Goal: Task Accomplishment & Management: Manage account settings

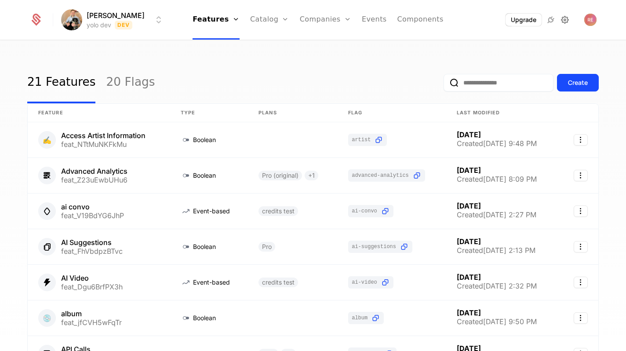
click at [567, 19] on icon at bounding box center [565, 20] width 11 height 11
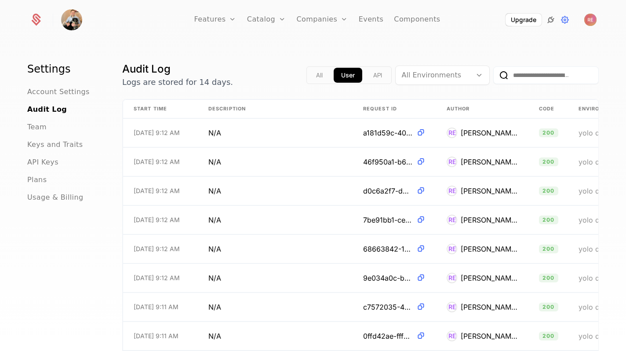
click at [546, 21] on icon at bounding box center [551, 20] width 11 height 11
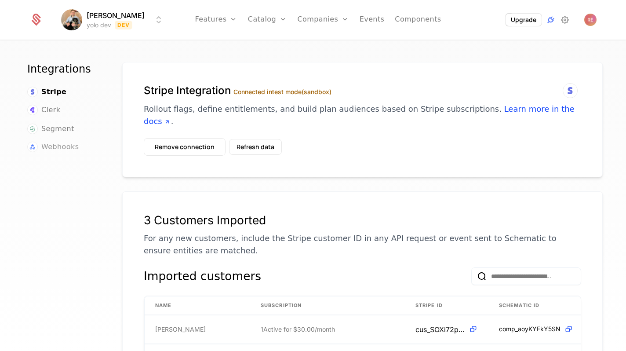
click at [59, 146] on span "Webhooks" at bounding box center [59, 147] width 37 height 11
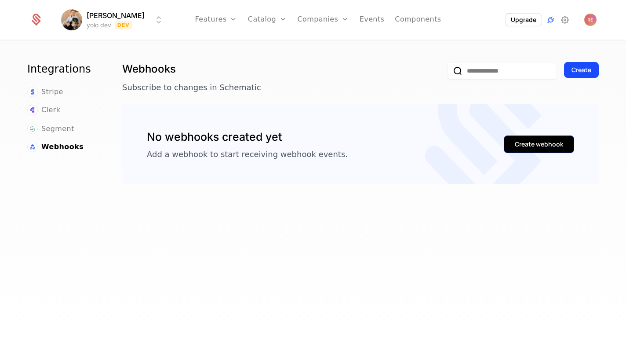
click at [536, 138] on button "Create webhook" at bounding box center [539, 144] width 70 height 18
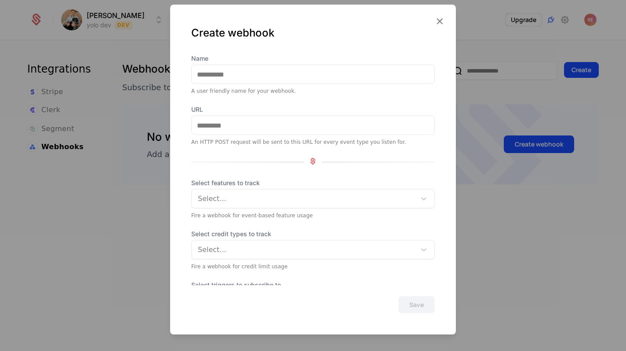
click at [472, 94] on div at bounding box center [313, 175] width 626 height 351
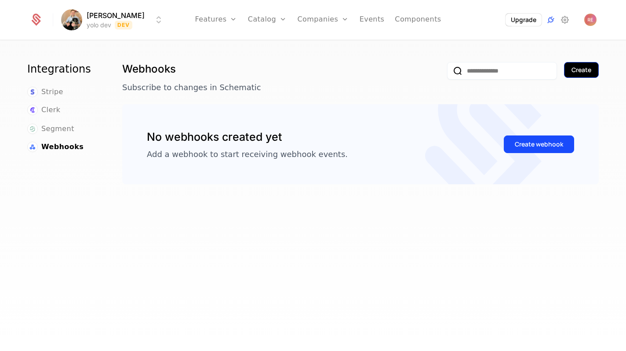
click at [583, 71] on div "Create" at bounding box center [582, 70] width 20 height 9
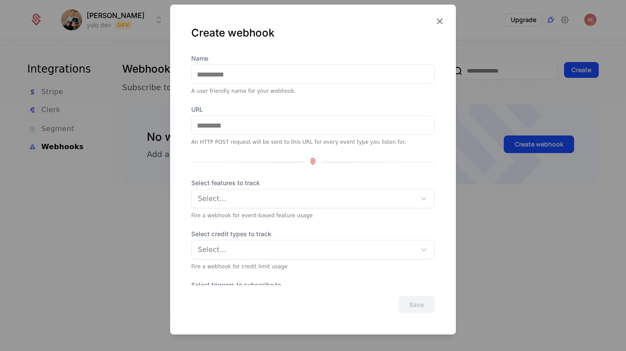
click at [308, 59] on label "Name" at bounding box center [313, 58] width 244 height 9
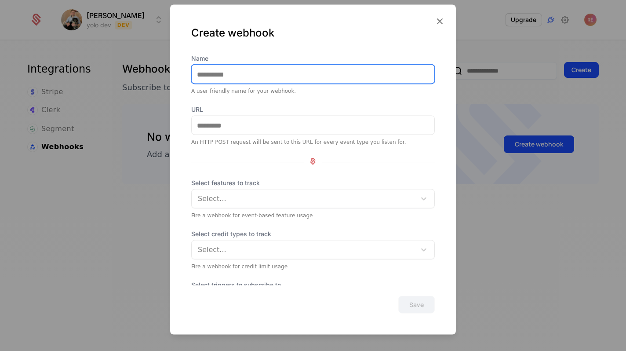
click at [308, 65] on input "Name" at bounding box center [313, 74] width 243 height 18
click at [287, 79] on input "Name" at bounding box center [313, 74] width 243 height 18
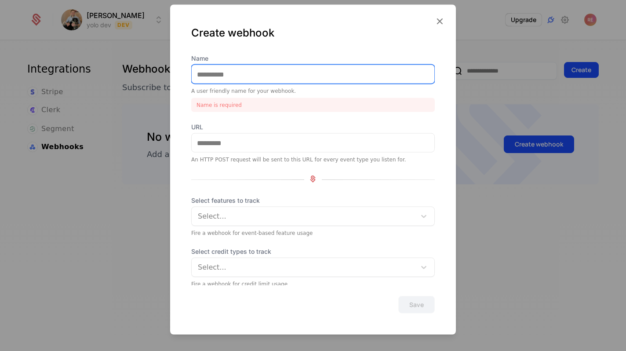
click at [212, 79] on input "Name" at bounding box center [313, 74] width 243 height 18
paste input "**********"
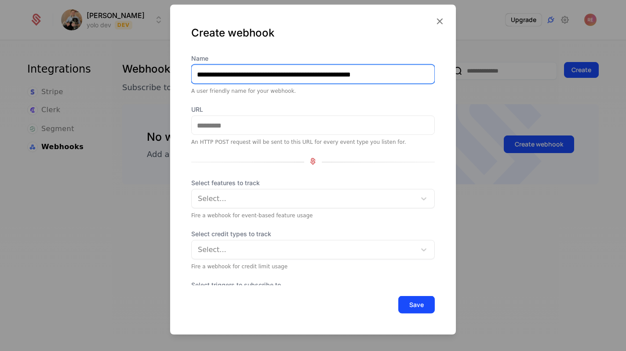
click at [202, 78] on input "**********" at bounding box center [313, 74] width 243 height 18
drag, startPoint x: 204, startPoint y: 75, endPoint x: 196, endPoint y: 75, distance: 7.5
click at [196, 75] on input "**********" at bounding box center [313, 74] width 243 height 18
type input "**********"
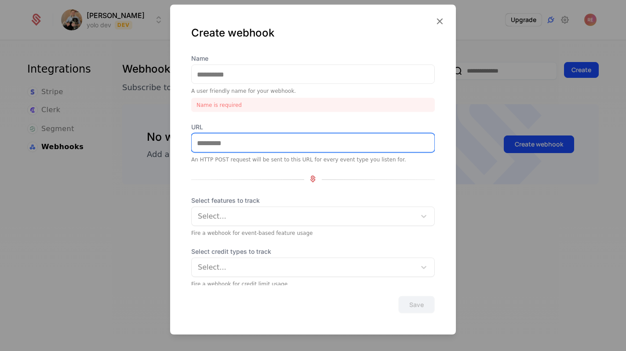
click at [217, 141] on input "URL" at bounding box center [313, 143] width 243 height 18
paste input "**********"
type input "**********"
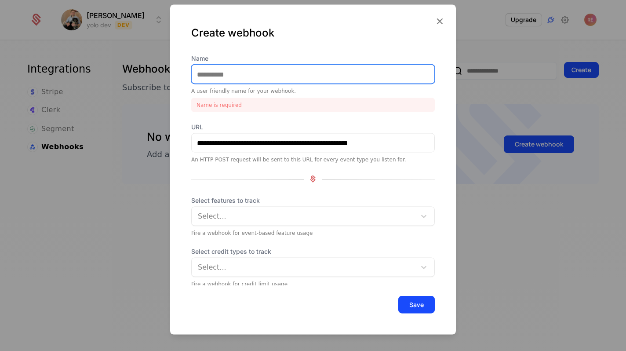
click at [225, 72] on input "Name" at bounding box center [313, 74] width 243 height 18
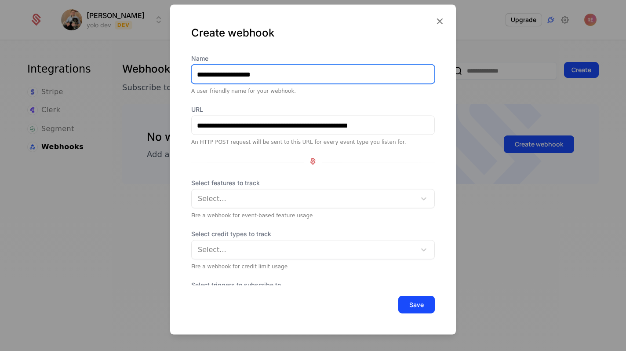
scroll to position [33, 0]
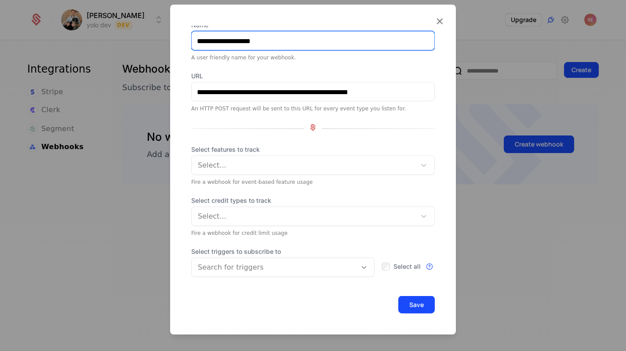
type input "**********"
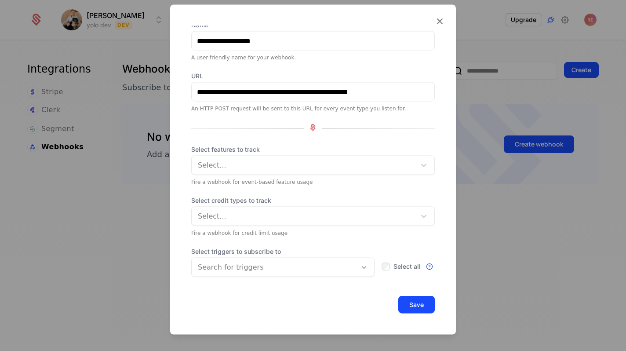
click at [222, 264] on div at bounding box center [274, 267] width 153 height 12
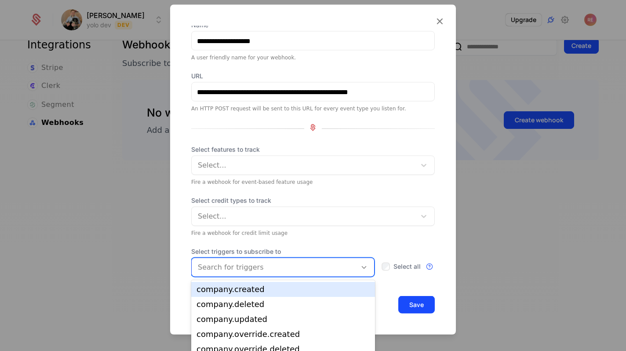
scroll to position [26, 0]
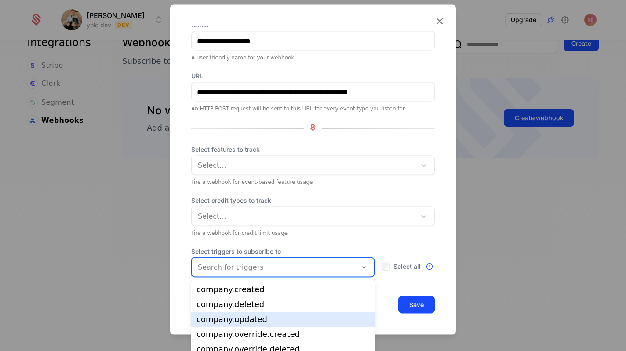
click at [213, 315] on div "company.updated" at bounding box center [283, 319] width 173 height 8
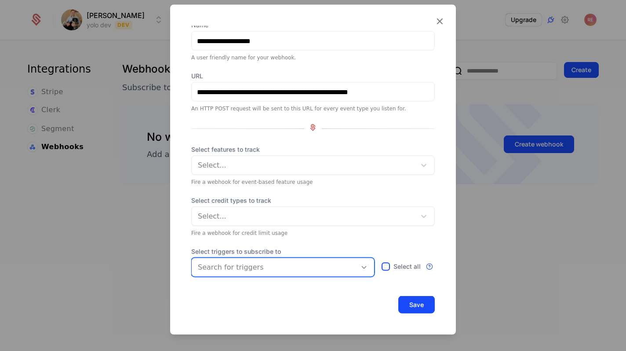
scroll to position [61, 0]
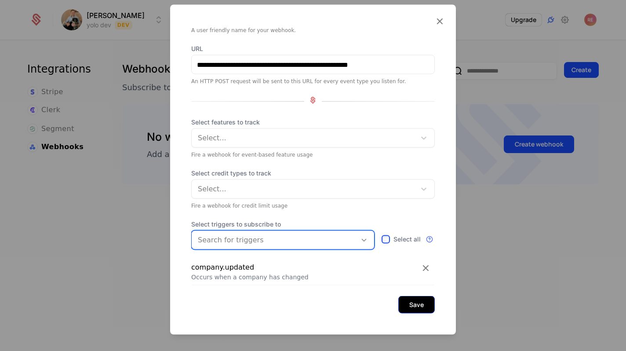
click at [413, 303] on button "Save" at bounding box center [417, 305] width 37 height 18
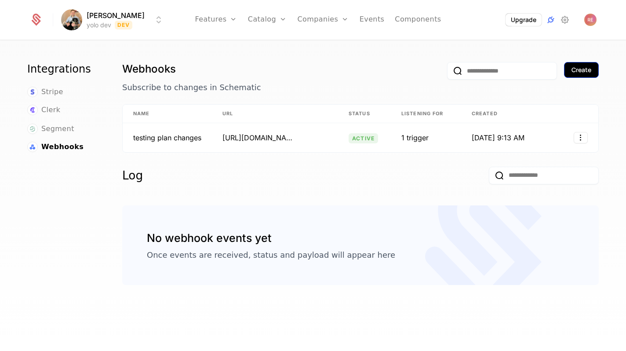
click at [578, 65] on button "Create" at bounding box center [581, 70] width 35 height 16
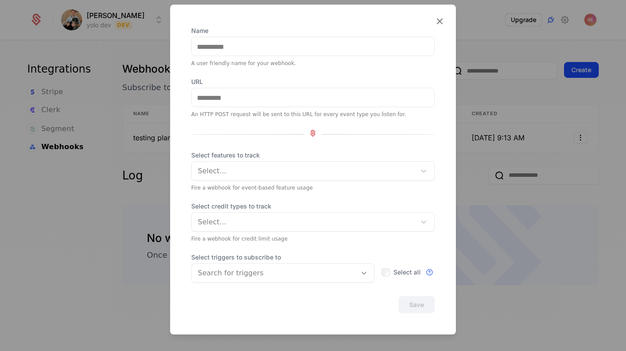
scroll to position [33, 0]
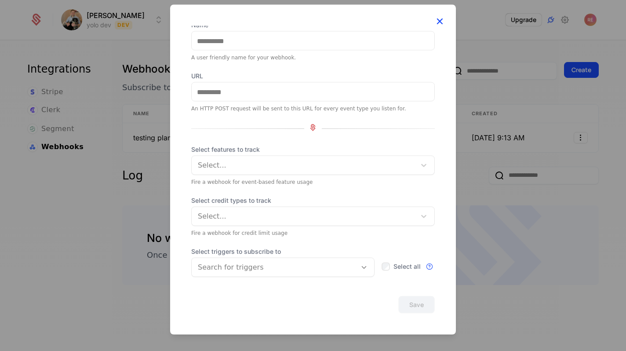
click at [442, 20] on icon at bounding box center [439, 20] width 11 height 11
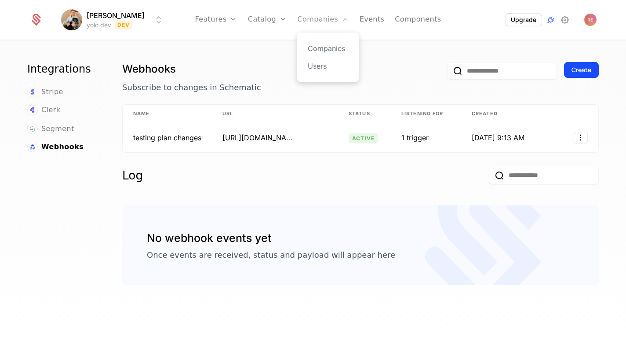
click at [329, 22] on link "Companies" at bounding box center [322, 20] width 51 height 40
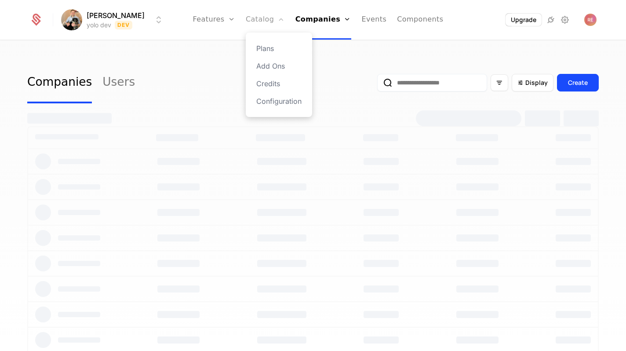
click at [274, 22] on link "Catalog" at bounding box center [265, 20] width 39 height 40
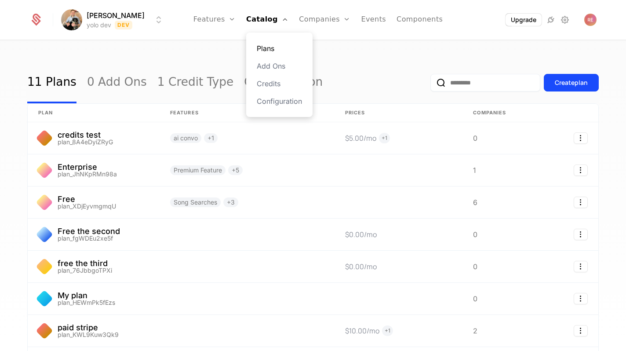
click at [271, 44] on link "Plans" at bounding box center [279, 48] width 45 height 11
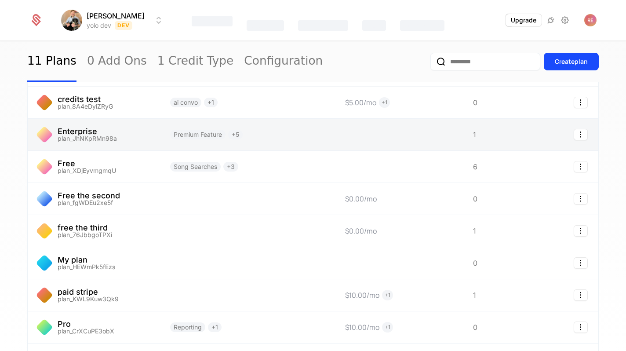
scroll to position [78, 0]
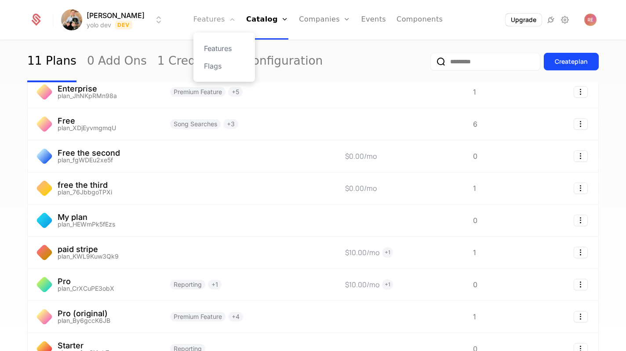
click at [213, 20] on link "Features" at bounding box center [215, 20] width 42 height 40
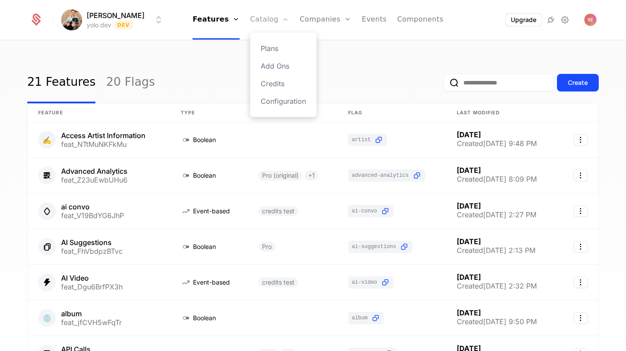
click at [271, 14] on link "Catalog" at bounding box center [269, 20] width 39 height 40
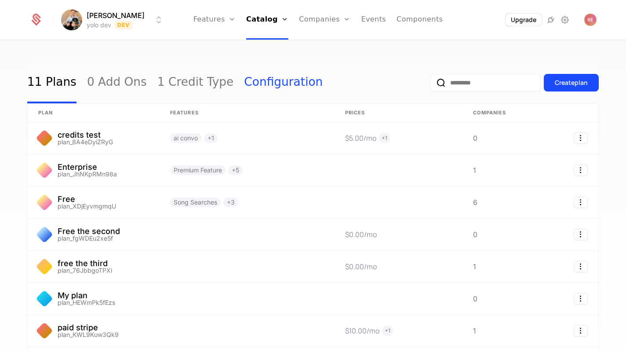
click at [244, 82] on link "Configuration" at bounding box center [283, 82] width 79 height 41
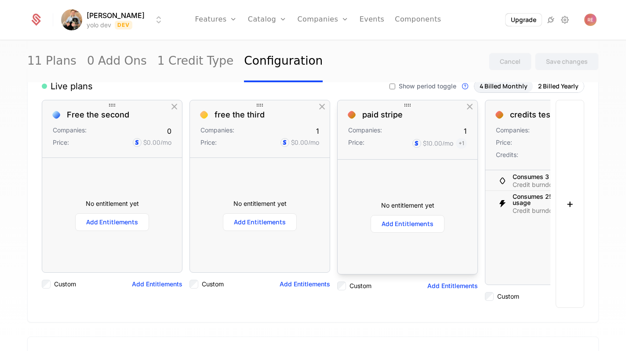
scroll to position [11, 0]
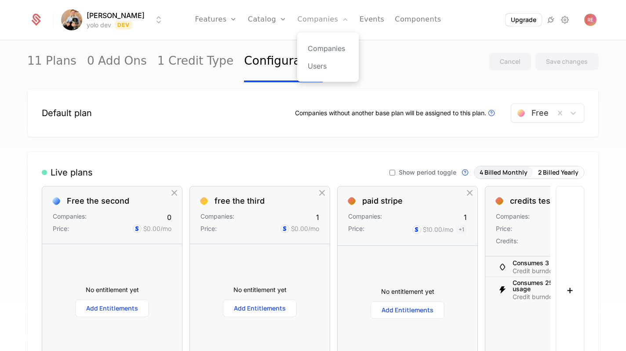
click at [318, 15] on link "Companies" at bounding box center [322, 20] width 51 height 40
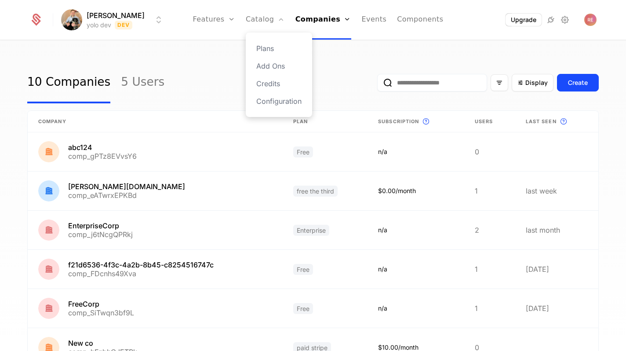
click at [262, 35] on div "Plans Add Ons Credits Configuration" at bounding box center [279, 75] width 66 height 84
click at [259, 23] on link "Catalog" at bounding box center [265, 20] width 39 height 40
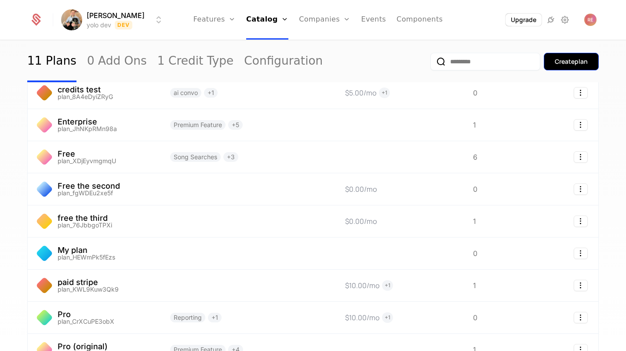
scroll to position [44, 0]
click at [559, 56] on button "Create plan" at bounding box center [571, 62] width 55 height 18
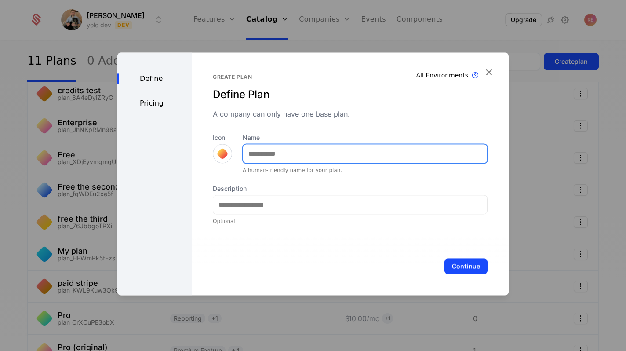
click at [286, 162] on input "Name" at bounding box center [365, 153] width 244 height 18
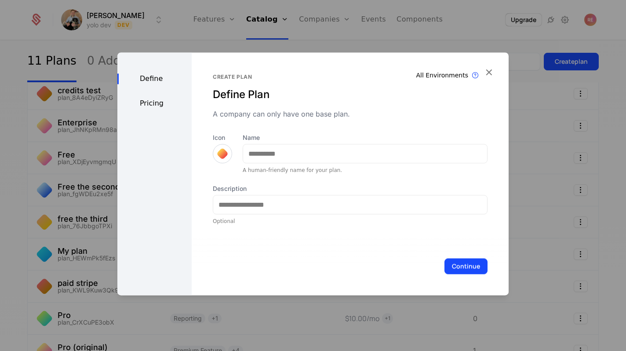
click at [143, 93] on div "Define Pricing" at bounding box center [154, 173] width 74 height 243
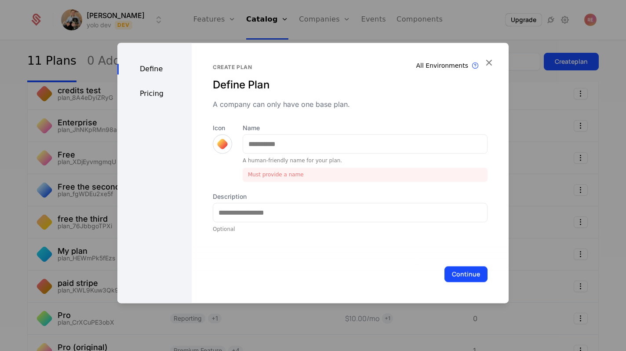
click at [167, 45] on div "Define Pricing" at bounding box center [154, 173] width 74 height 260
click at [168, 29] on div at bounding box center [313, 175] width 626 height 351
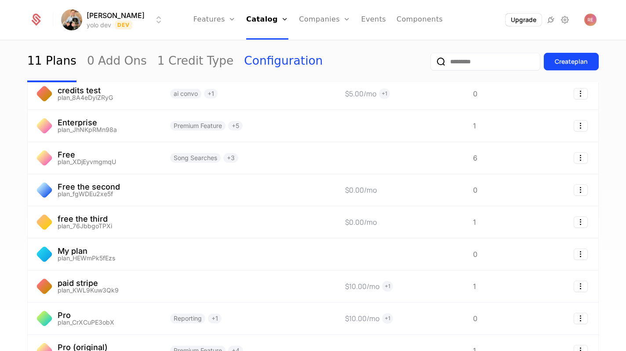
click at [244, 62] on link "Configuration" at bounding box center [283, 61] width 79 height 41
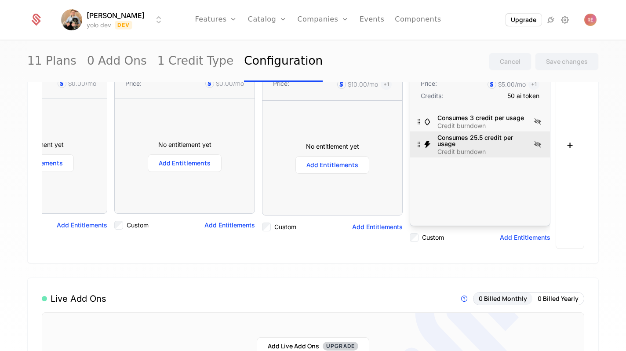
scroll to position [143, 0]
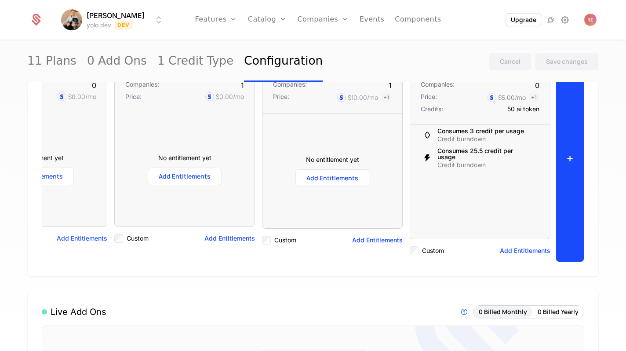
click at [579, 133] on button "+" at bounding box center [570, 158] width 29 height 208
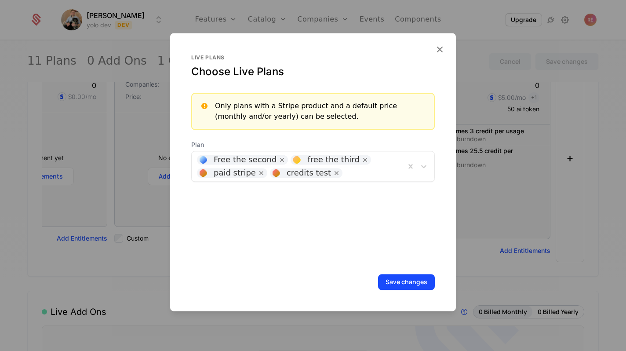
click at [366, 178] on div "Free the second free the third paid stripe credits test" at bounding box center [299, 166] width 214 height 30
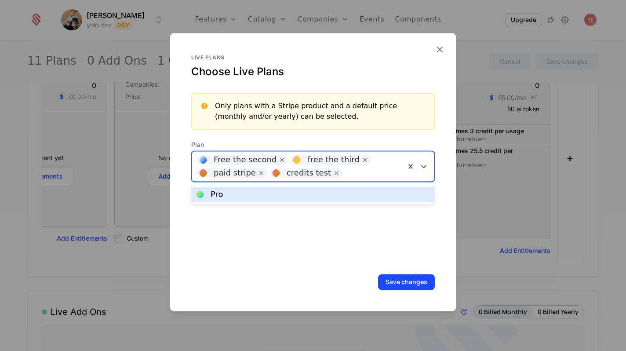
click at [365, 180] on div "Free the second free the third paid stripe credits test" at bounding box center [299, 166] width 214 height 30
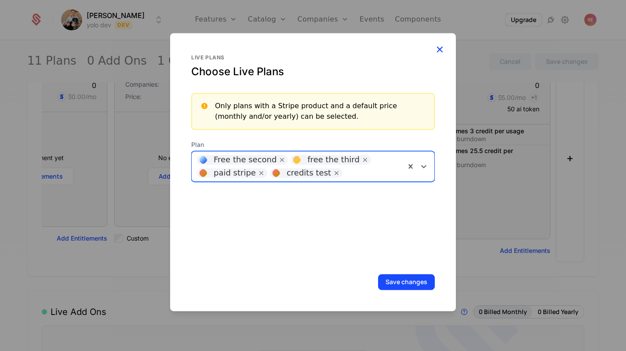
click at [441, 47] on icon "button" at bounding box center [439, 49] width 11 height 11
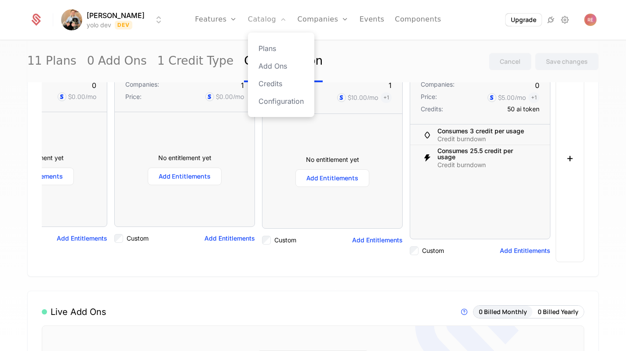
click at [272, 28] on link "Catalog" at bounding box center [267, 20] width 39 height 40
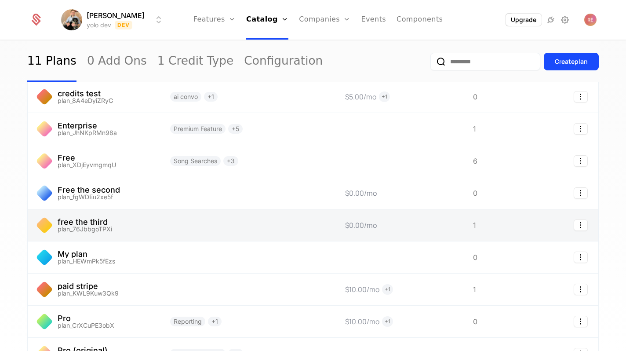
scroll to position [45, 0]
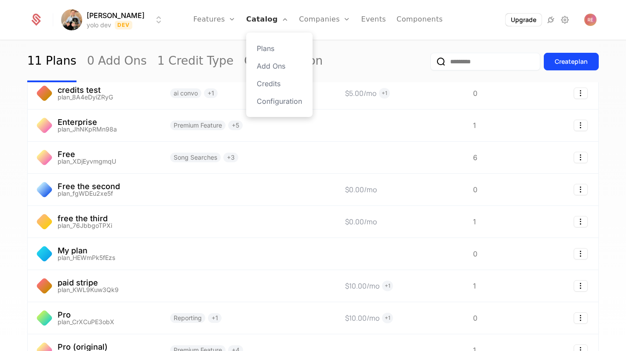
click at [269, 18] on link "Catalog" at bounding box center [267, 20] width 42 height 40
click at [264, 46] on link "Plans" at bounding box center [279, 48] width 45 height 11
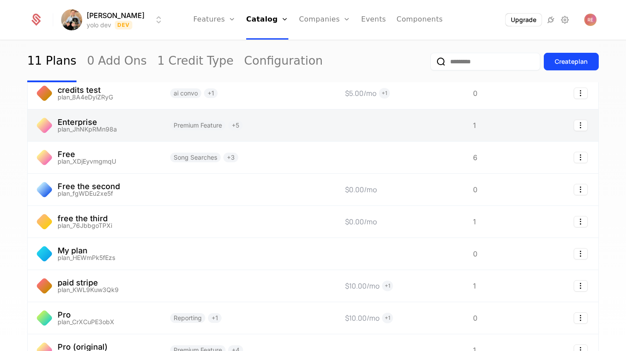
scroll to position [0, 0]
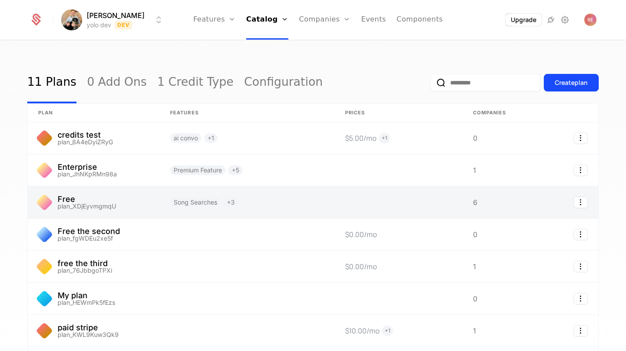
click at [120, 216] on link at bounding box center [94, 203] width 132 height 32
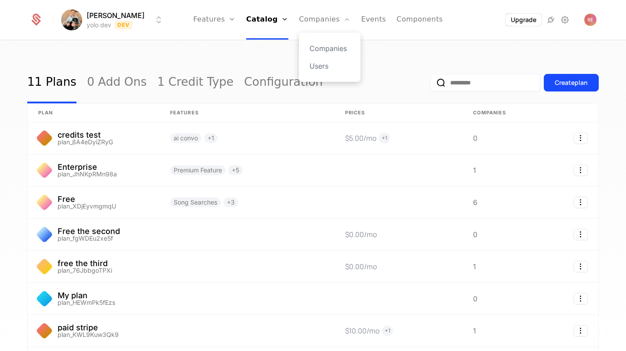
click at [319, 38] on div "Companies Users" at bounding box center [330, 57] width 62 height 49
click at [319, 27] on link "Companies" at bounding box center [324, 20] width 51 height 40
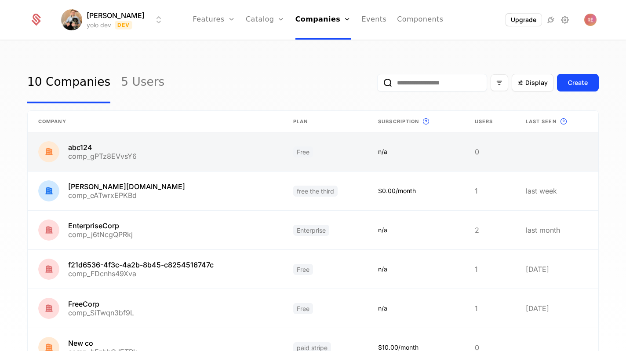
scroll to position [51, 0]
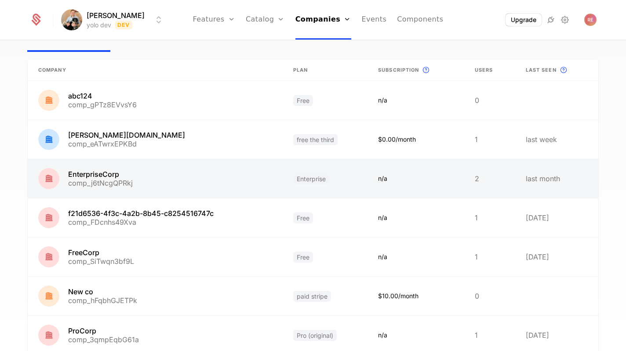
click at [132, 173] on link at bounding box center [155, 178] width 255 height 39
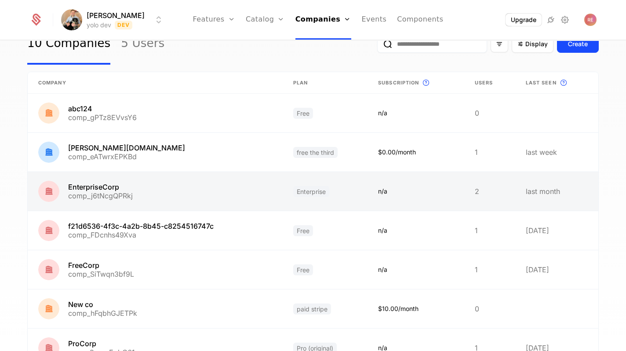
scroll to position [47, 0]
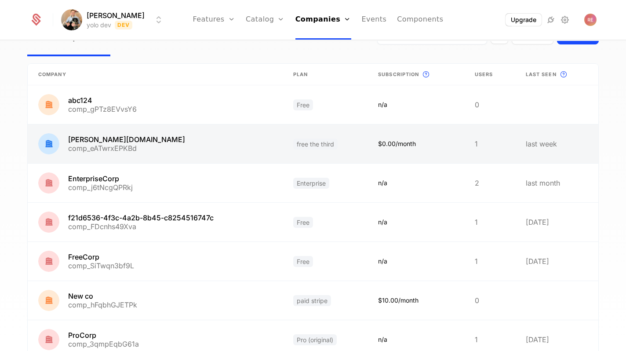
click at [170, 139] on link at bounding box center [155, 144] width 255 height 39
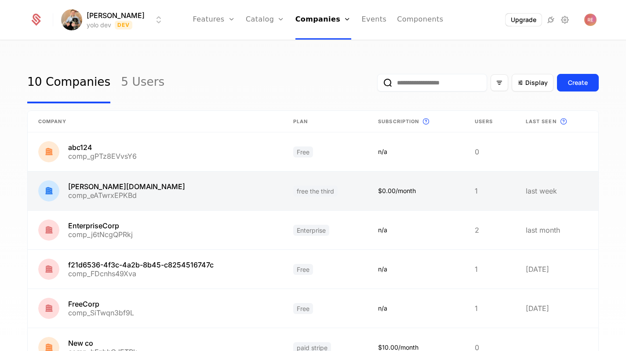
click at [163, 190] on link at bounding box center [155, 191] width 255 height 39
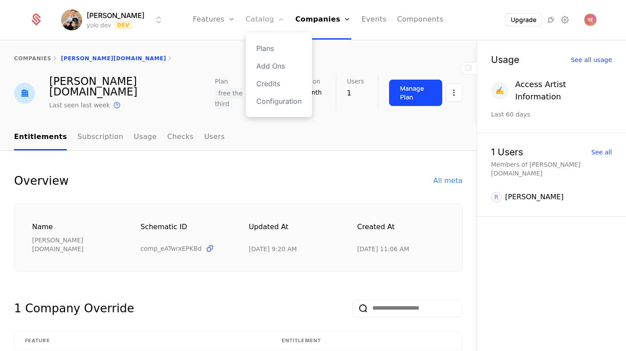
click at [277, 23] on link "Catalog" at bounding box center [265, 20] width 39 height 40
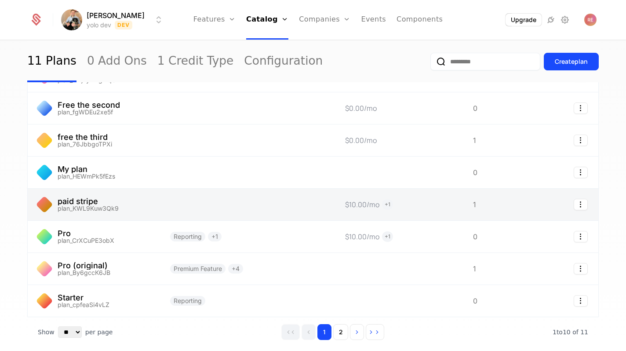
scroll to position [131, 0]
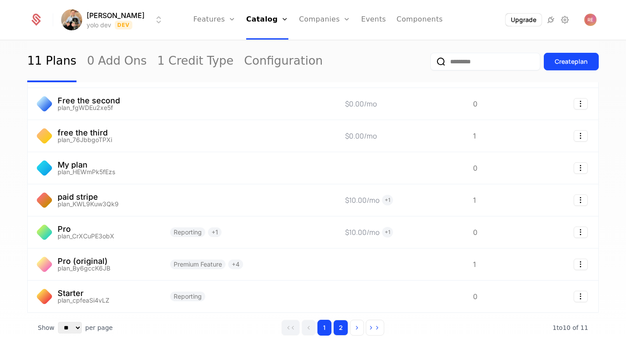
click at [345, 334] on button "2" at bounding box center [340, 328] width 15 height 16
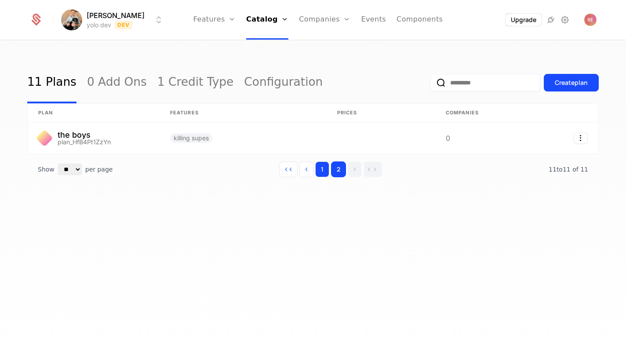
click at [322, 168] on button "1" at bounding box center [322, 169] width 14 height 16
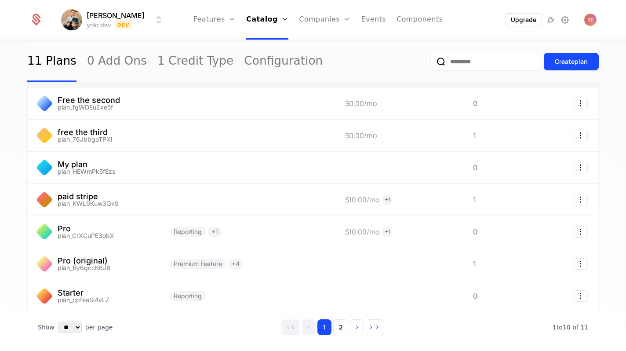
scroll to position [166, 0]
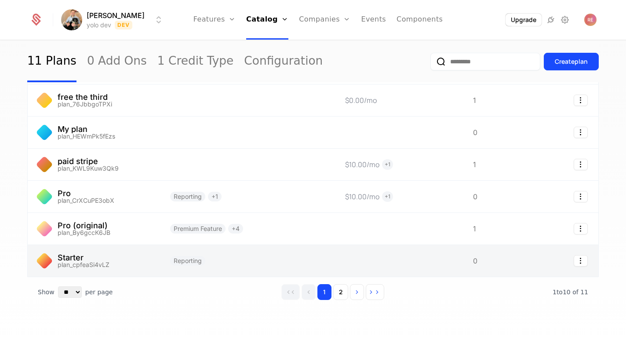
click at [150, 270] on link at bounding box center [94, 261] width 132 height 32
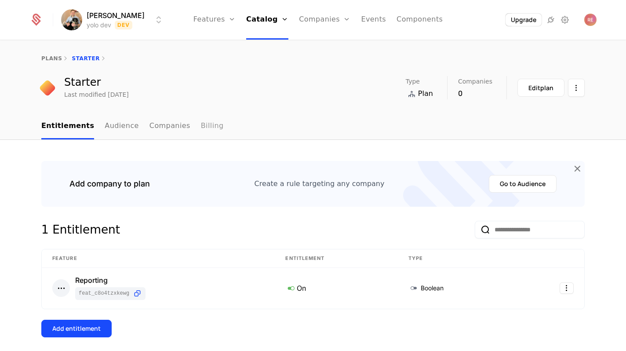
click at [201, 124] on link "Billing" at bounding box center [212, 127] width 23 height 26
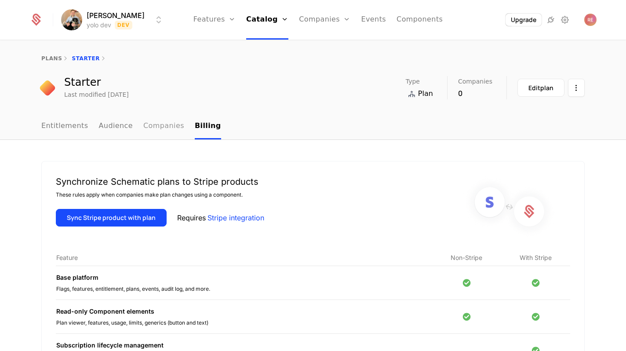
click at [150, 135] on link "Companies" at bounding box center [163, 127] width 41 height 26
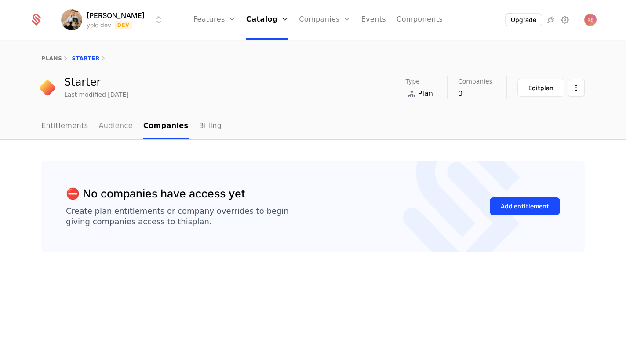
click at [117, 130] on link "Audience" at bounding box center [116, 127] width 34 height 26
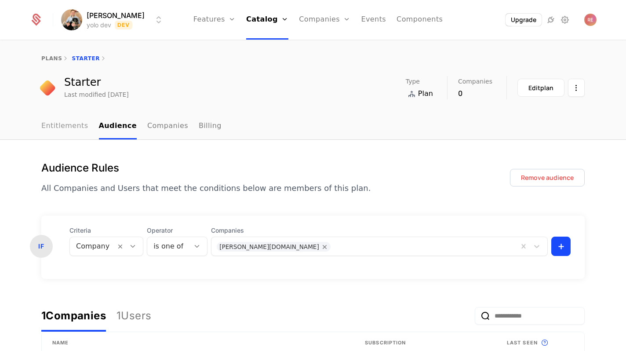
click at [55, 125] on link "Entitlements" at bounding box center [64, 127] width 47 height 26
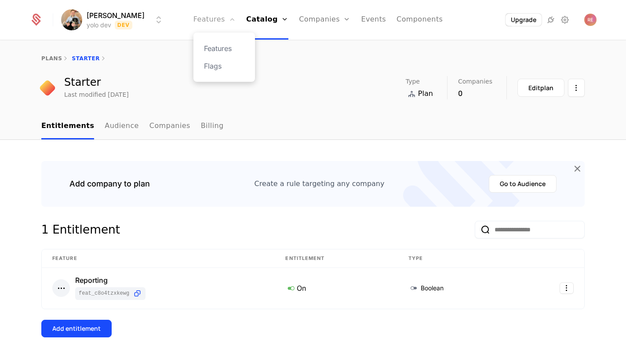
click at [209, 24] on link "Features" at bounding box center [215, 20] width 42 height 40
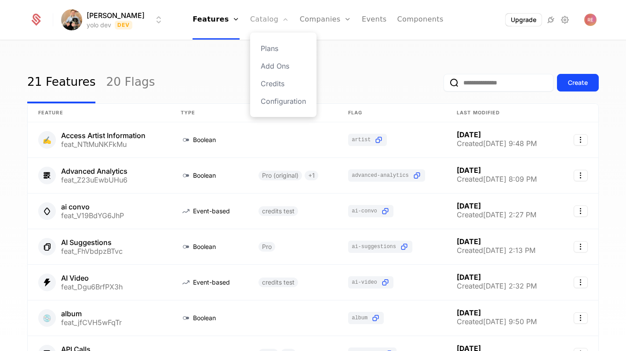
click at [286, 22] on icon "Main" at bounding box center [285, 19] width 7 height 7
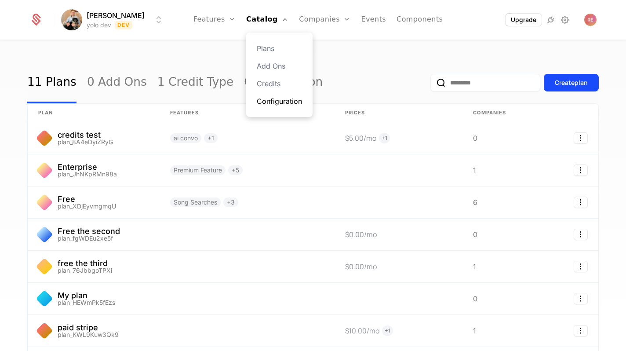
click at [273, 100] on link "Configuration" at bounding box center [279, 101] width 45 height 11
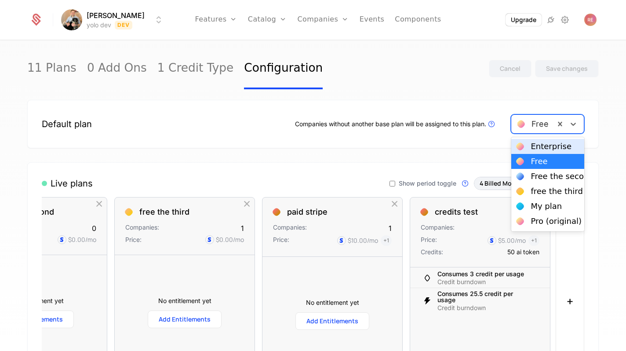
click at [530, 117] on div "Free" at bounding box center [534, 124] width 44 height 16
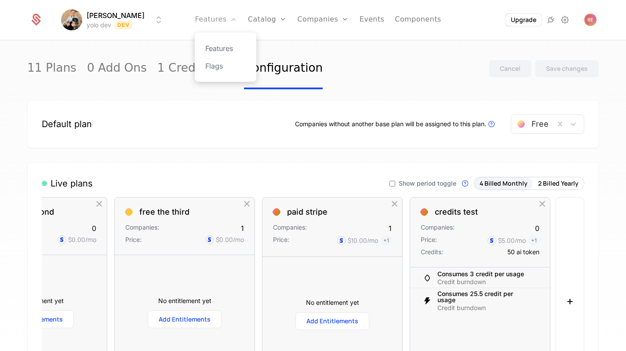
click at [223, 19] on link "Features" at bounding box center [216, 20] width 42 height 40
